Goal: Browse casually

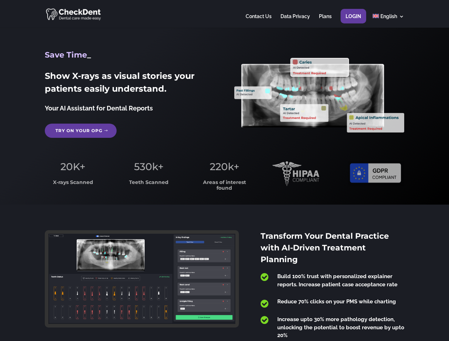
click at [224, 171] on span "220k+" at bounding box center [225, 167] width 30 height 12
click at [224, 14] on div at bounding box center [224, 14] width 359 height 28
click at [224, 171] on span "220k+" at bounding box center [225, 167] width 30 height 12
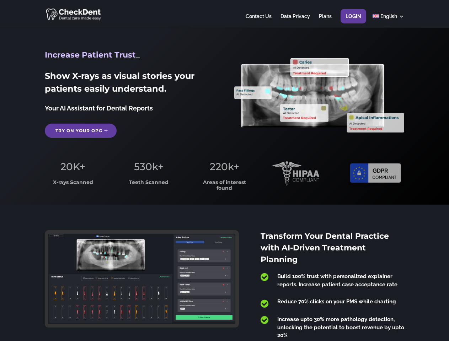
click at [224, 14] on div at bounding box center [224, 14] width 359 height 28
